Goal: Task Accomplishment & Management: Complete application form

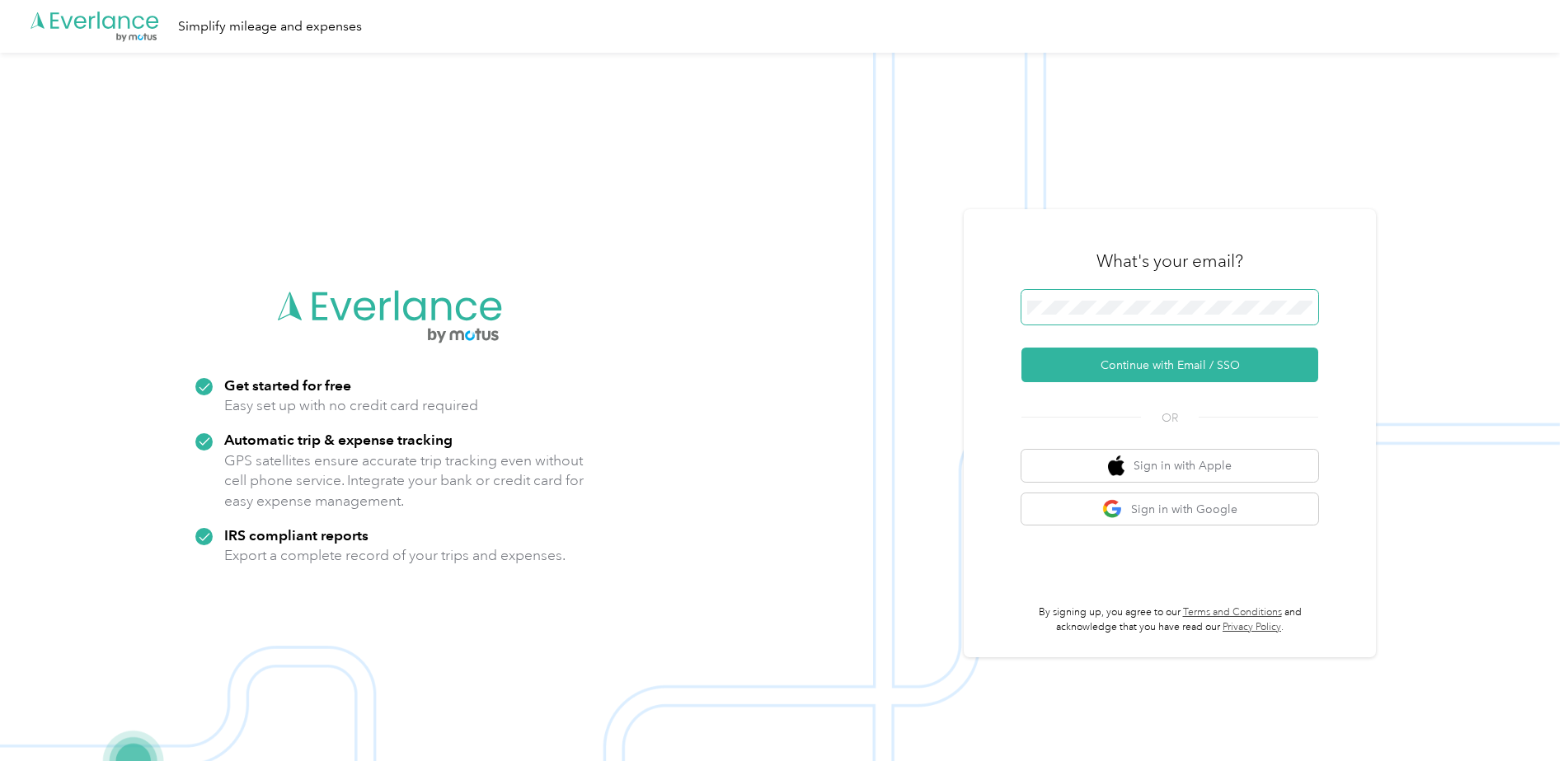
click at [1153, 299] on span at bounding box center [1170, 307] width 297 height 34
click at [1139, 365] on button "Continue with Email / SSO" at bounding box center [1170, 365] width 297 height 34
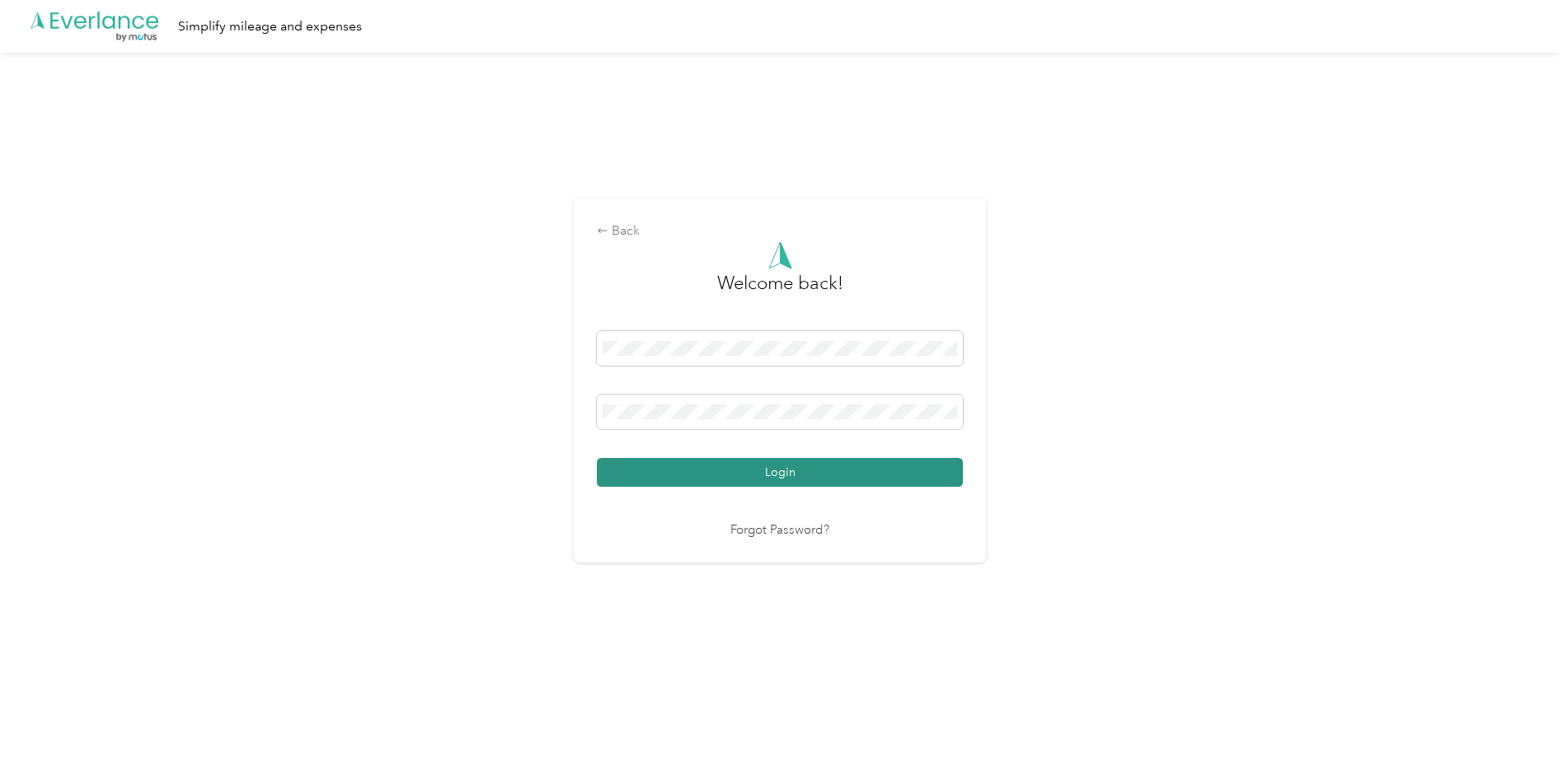
click at [798, 471] on button "Login" at bounding box center [780, 472] width 366 height 29
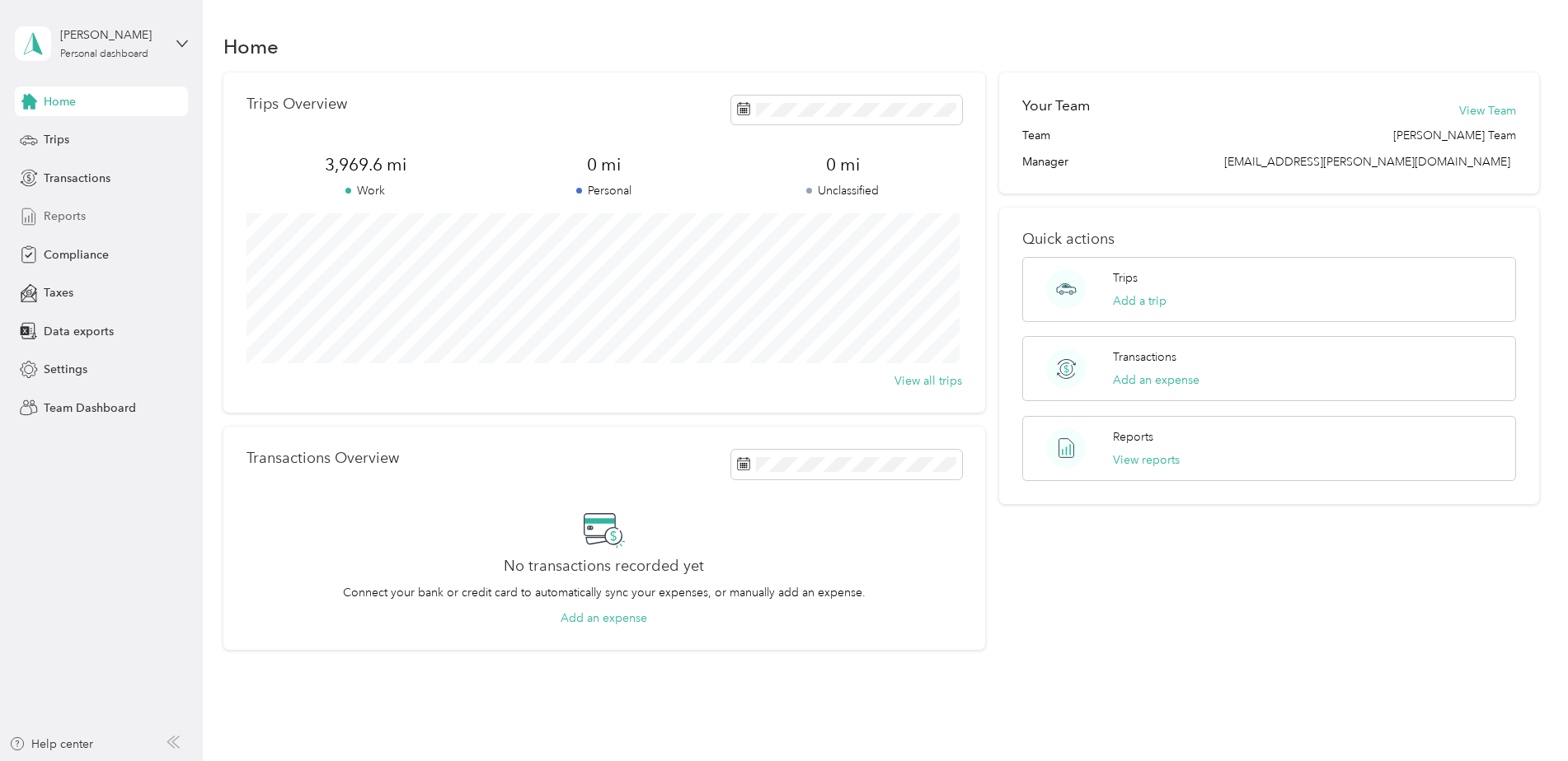
click at [66, 213] on span "Reports" at bounding box center [65, 216] width 42 height 18
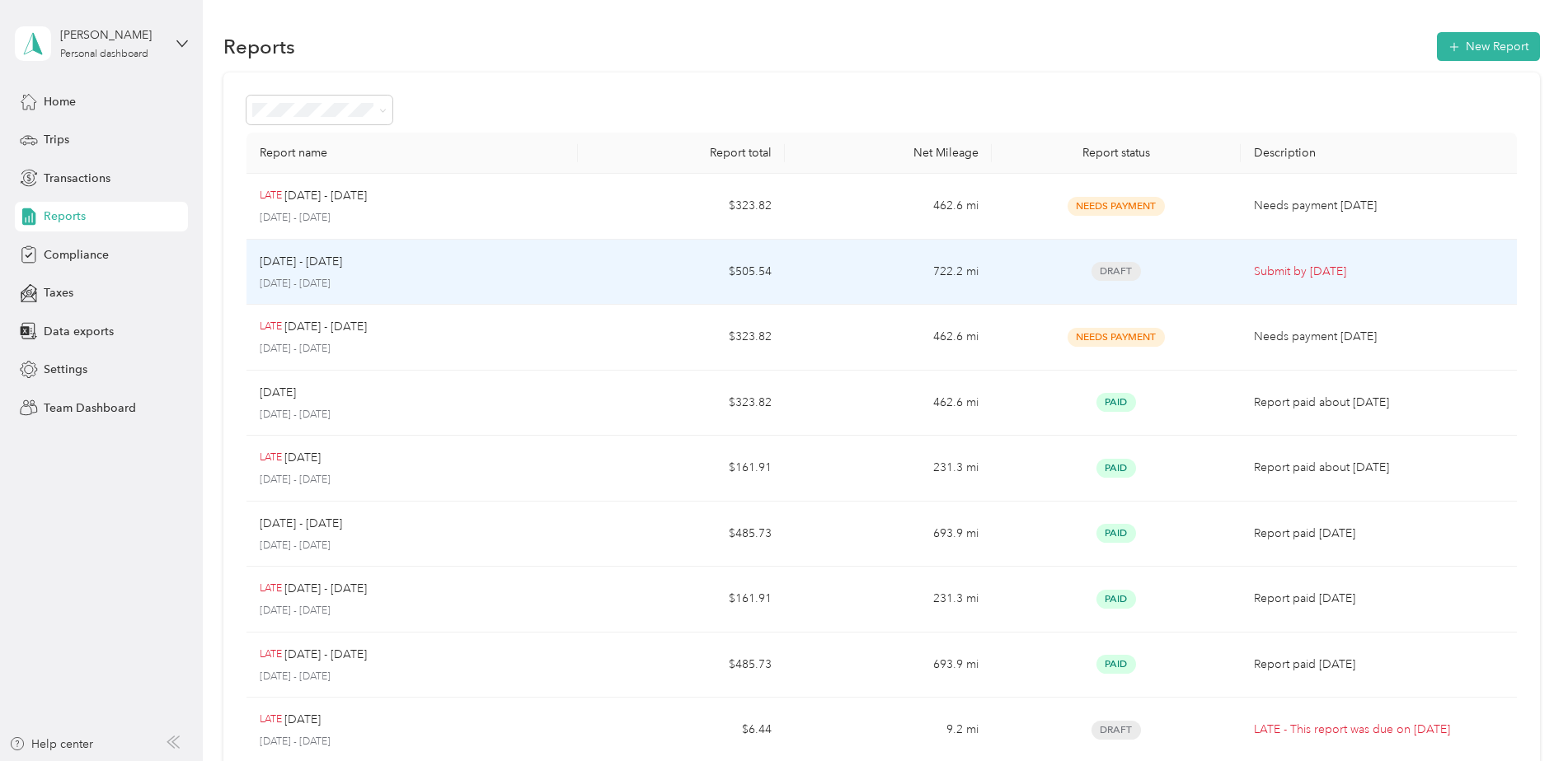
click at [406, 268] on div "[DATE] - [DATE]" at bounding box center [412, 262] width 305 height 18
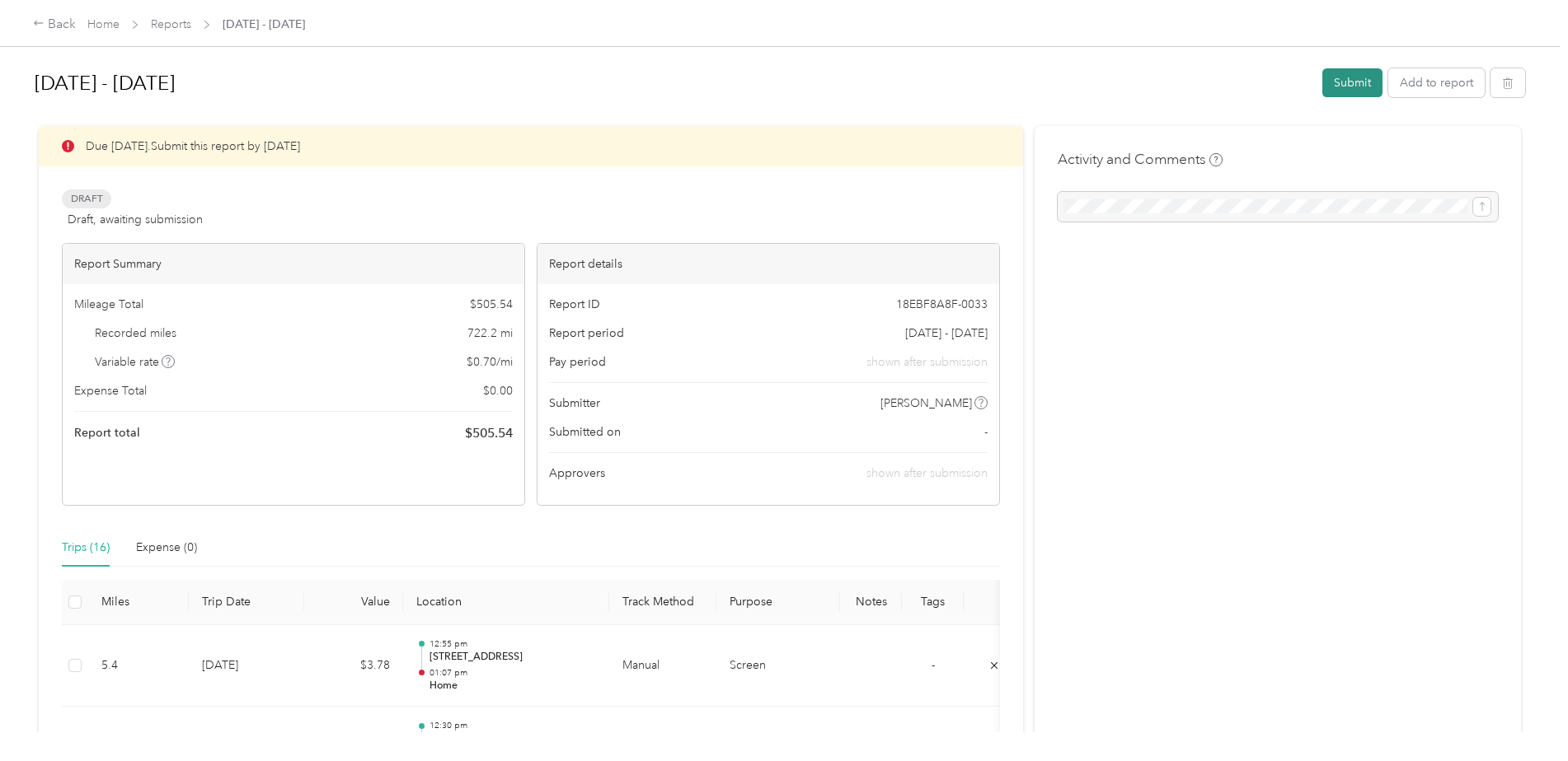
click at [1355, 79] on button "Submit" at bounding box center [1353, 82] width 61 height 29
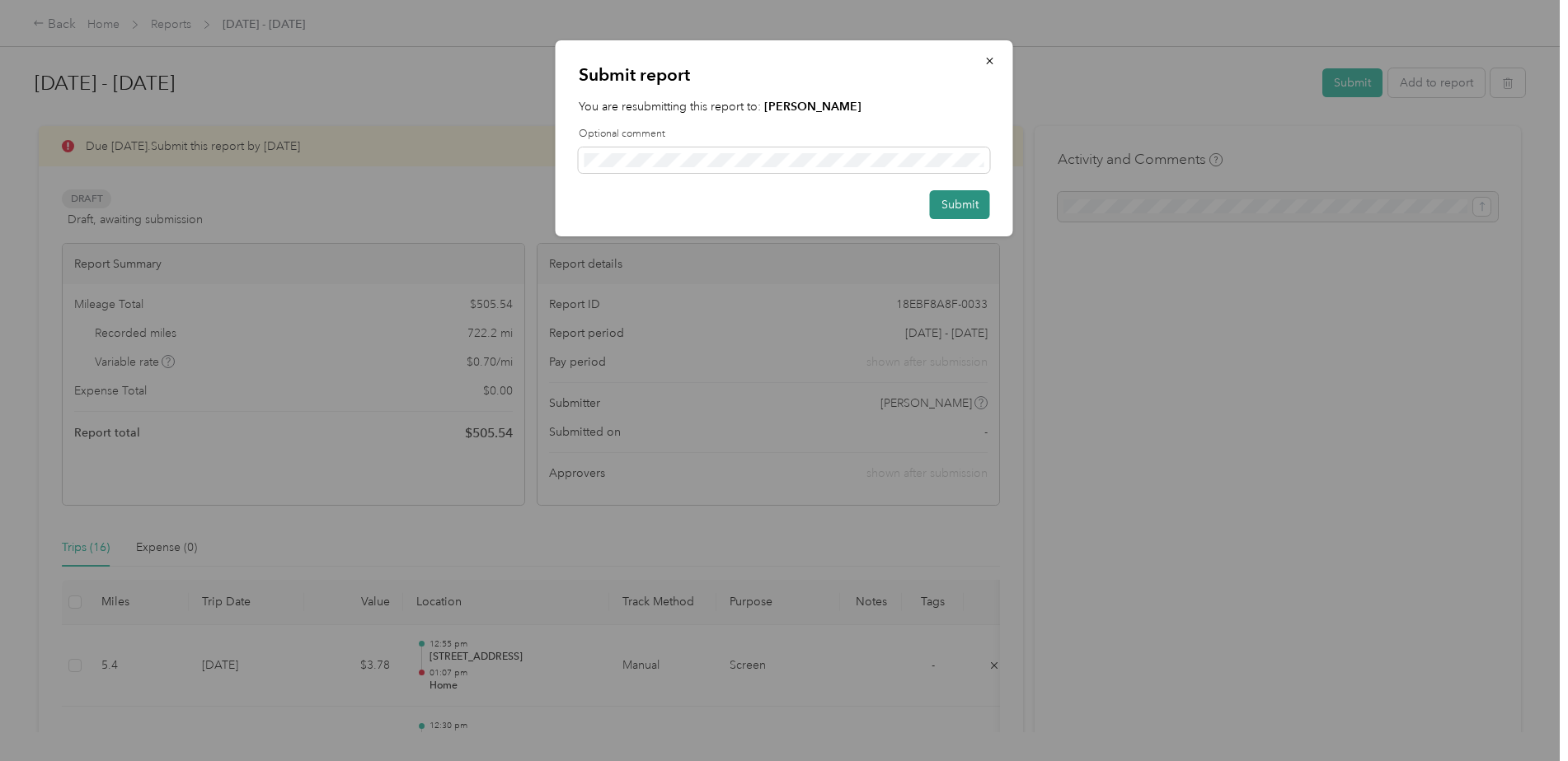
click at [972, 206] on button "Submit" at bounding box center [960, 205] width 61 height 29
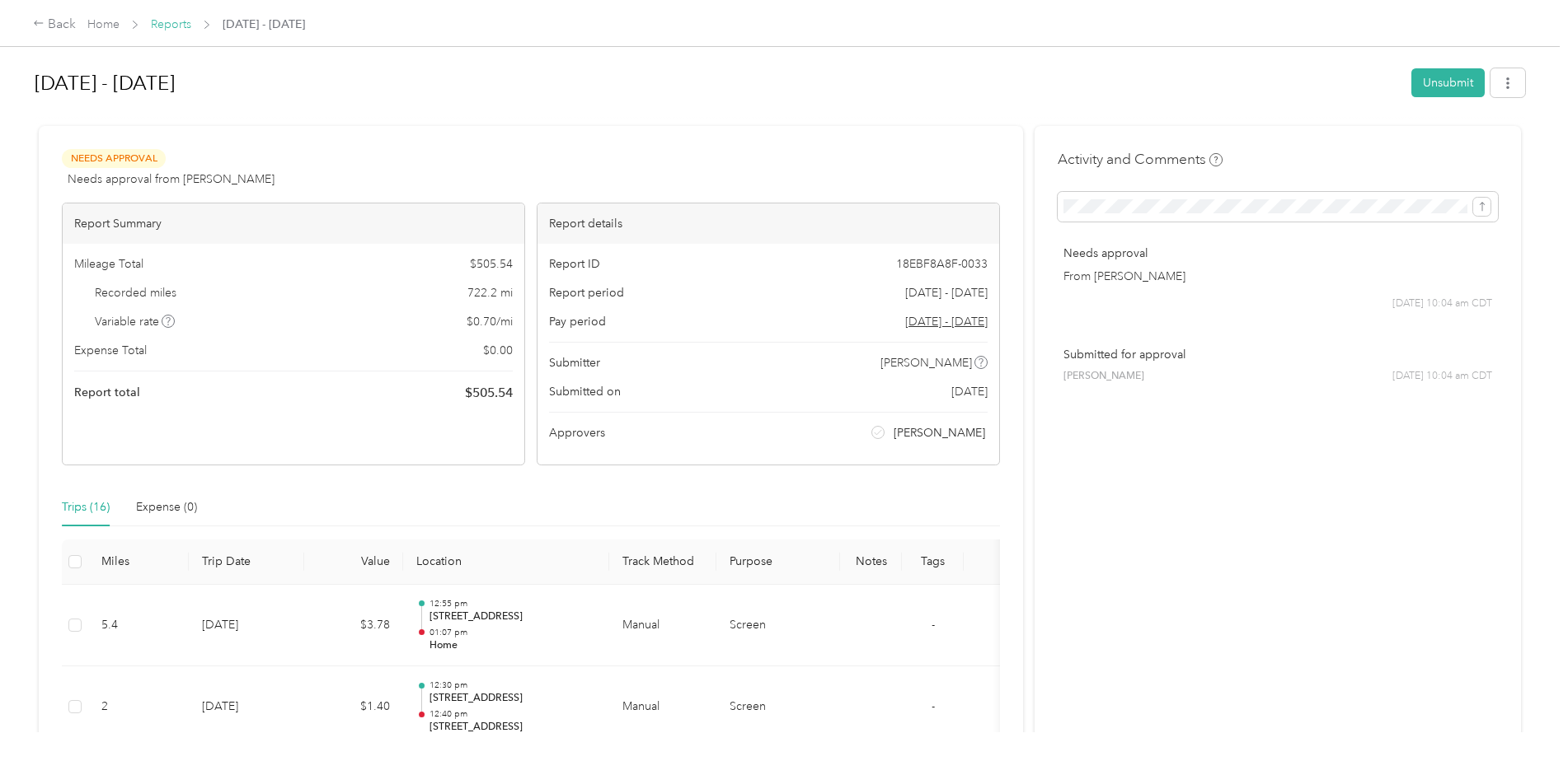
click at [164, 22] on link "Reports" at bounding box center [171, 24] width 40 height 14
